Goal: Task Accomplishment & Management: Complete application form

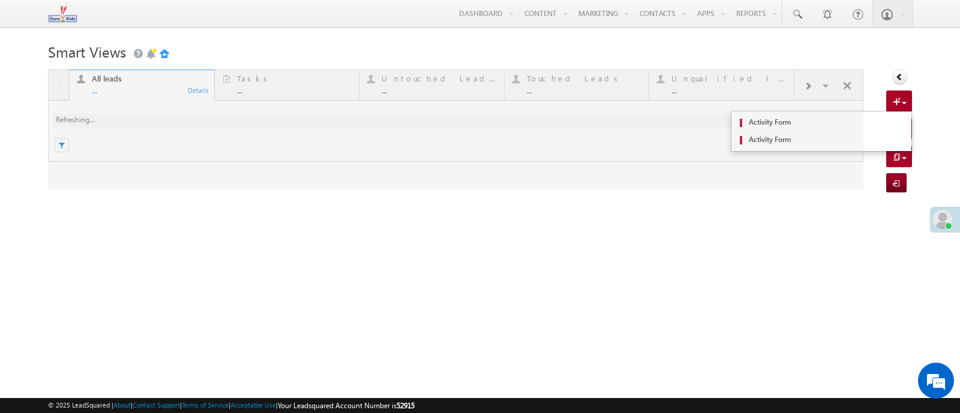
click at [900, 102] on span at bounding box center [898, 103] width 11 height 12
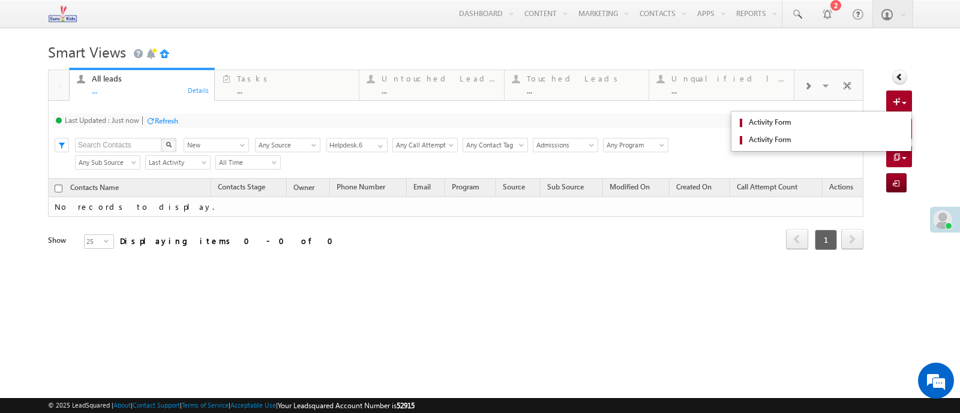
click at [903, 101] on span at bounding box center [898, 103] width 11 height 12
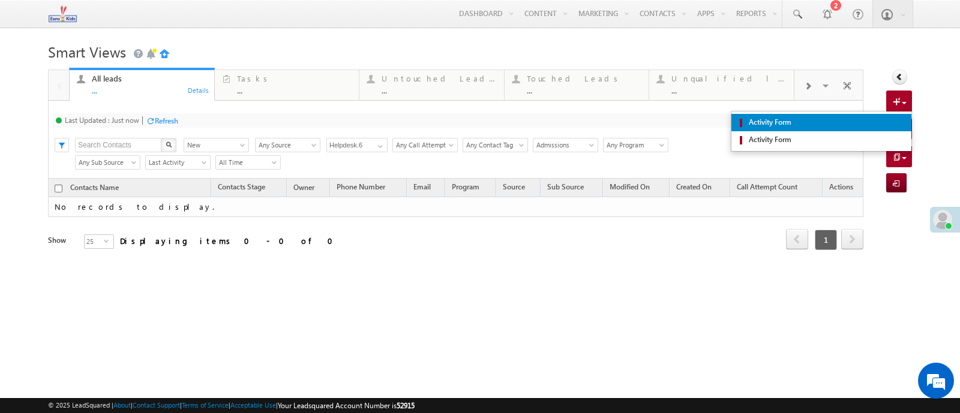
click at [883, 124] on span "Activity Form" at bounding box center [826, 122] width 160 height 11
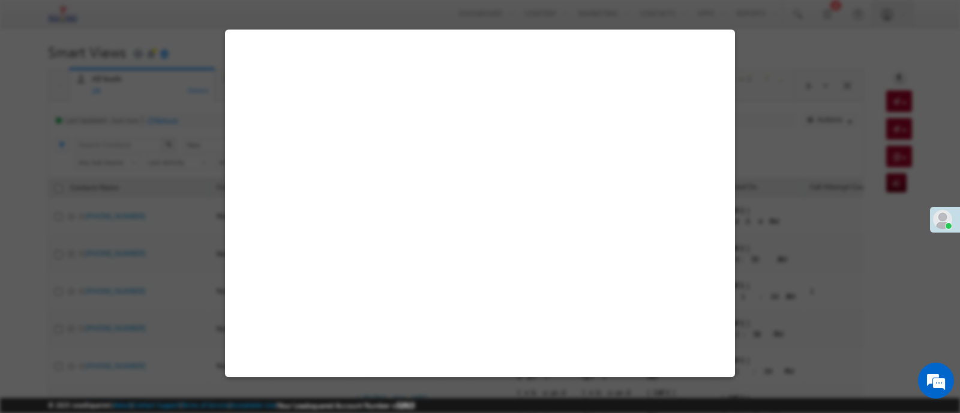
select select "Admissions"
select select "Inbound Phone call"
select select "Inbound Phone Call"
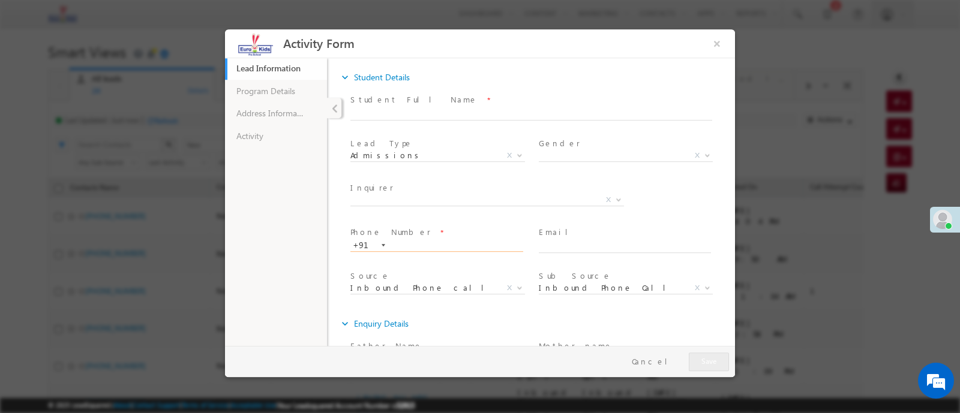
click at [432, 241] on input "text" at bounding box center [436, 245] width 173 height 12
paste input "9976620934"
type input "9976620934"
click at [461, 258] on span at bounding box center [437, 256] width 174 height 13
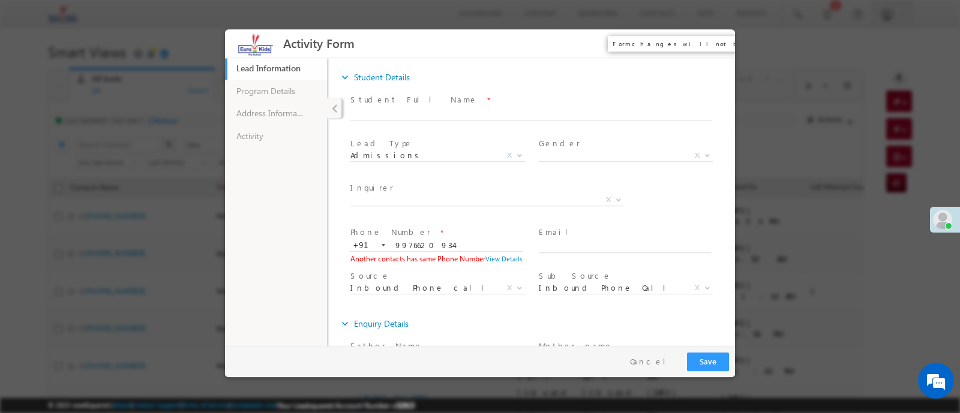
click at [719, 40] on button "×" at bounding box center [717, 43] width 20 height 22
